Goal: Task Accomplishment & Management: Complete application form

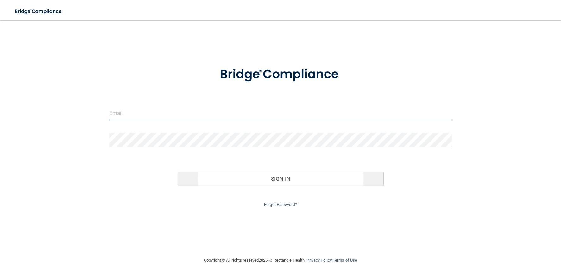
type input "[PERSON_NAME][EMAIL_ADDRESS][DOMAIN_NAME]"
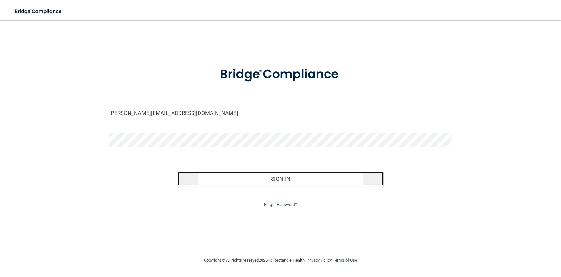
click at [301, 179] on button "Sign In" at bounding box center [281, 179] width 206 height 14
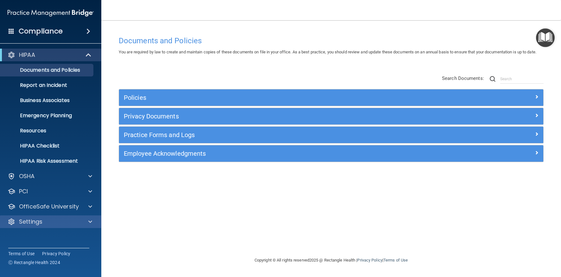
click at [44, 217] on div "Settings" at bounding box center [51, 222] width 102 height 13
click at [86, 223] on div at bounding box center [89, 222] width 16 height 8
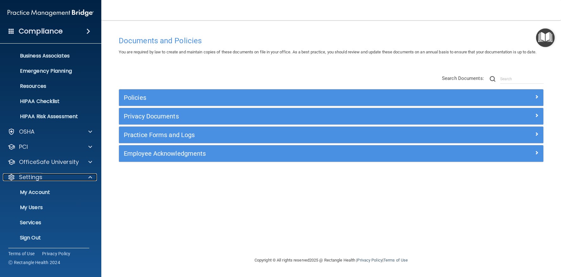
scroll to position [46, 0]
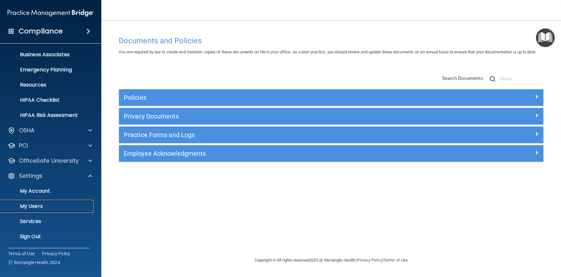
click at [39, 207] on p "My Users" at bounding box center [47, 206] width 86 height 6
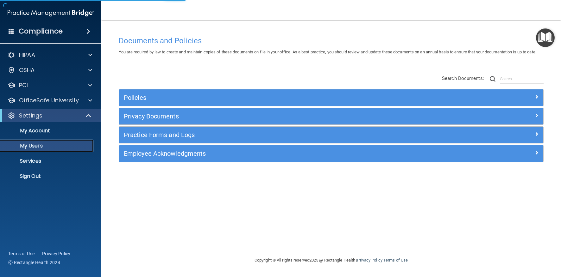
select select "20"
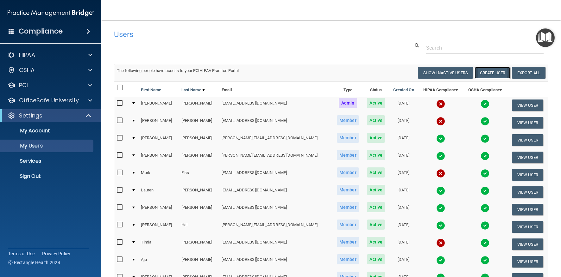
click at [484, 70] on button "Create User" at bounding box center [492, 73] width 36 height 12
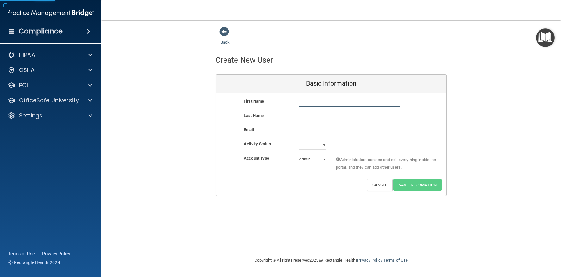
click at [337, 101] on input "text" at bounding box center [349, 102] width 101 height 9
type input "[PERSON_NAME]"
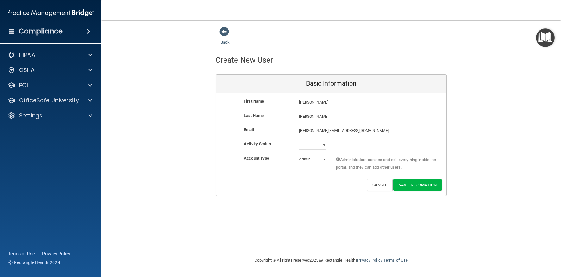
type input "[PERSON_NAME][EMAIL_ADDRESS][DOMAIN_NAME]"
click at [321, 146] on select "Active Inactive" at bounding box center [312, 144] width 27 height 9
select select "active"
click at [299, 140] on select "Active Inactive" at bounding box center [312, 144] width 27 height 9
click at [315, 159] on select "Admin Member" at bounding box center [312, 159] width 27 height 9
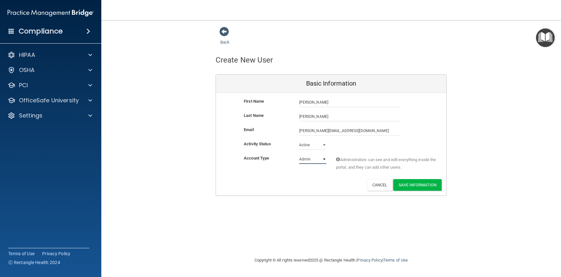
click at [299, 155] on select "Admin Member" at bounding box center [312, 159] width 27 height 9
click at [425, 184] on button "Save Information" at bounding box center [417, 185] width 48 height 12
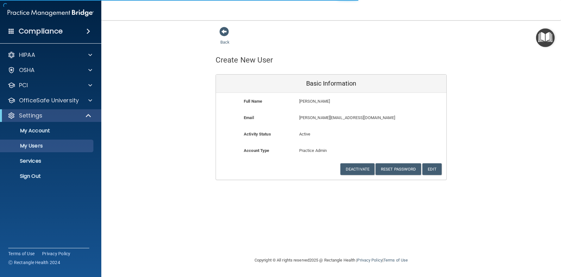
select select "20"
